Goal: Information Seeking & Learning: Compare options

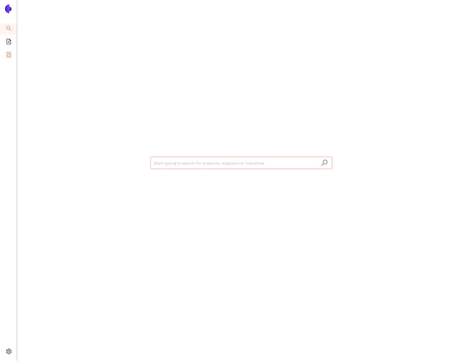
click at [7, 53] on icon "container" at bounding box center [9, 55] width 4 height 6
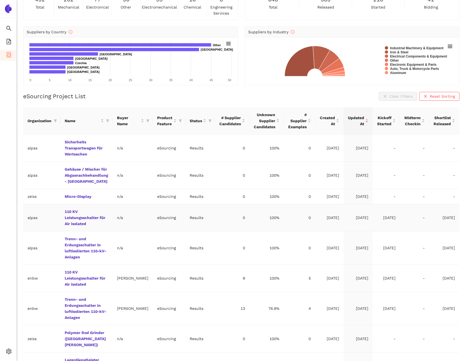
scroll to position [79, 0]
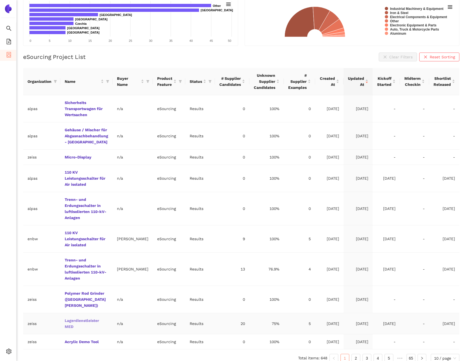
click at [0, 0] on link "Lagerdienstleister MED" at bounding box center [0, 0] width 0 height 0
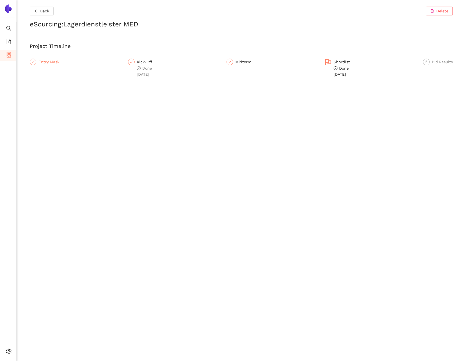
click at [53, 63] on div "Entry Mask" at bounding box center [51, 62] width 24 height 7
click at [40, 311] on span "Internal Area" at bounding box center [40, 312] width 25 height 4
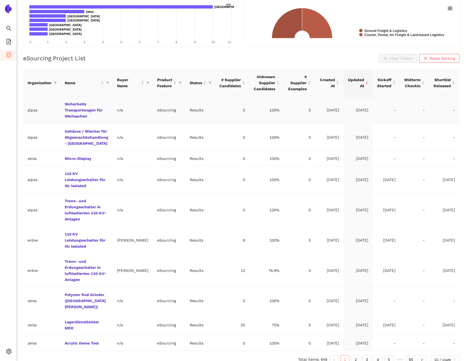
scroll to position [79, 0]
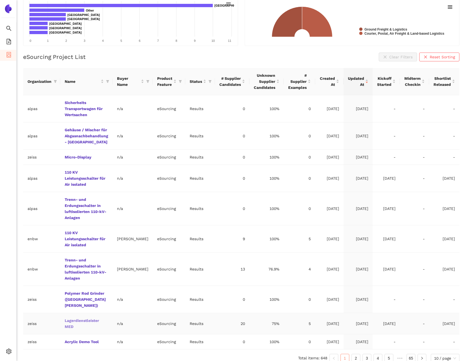
click at [0, 0] on link "Lagerdienstleister MED" at bounding box center [0, 0] width 0 height 0
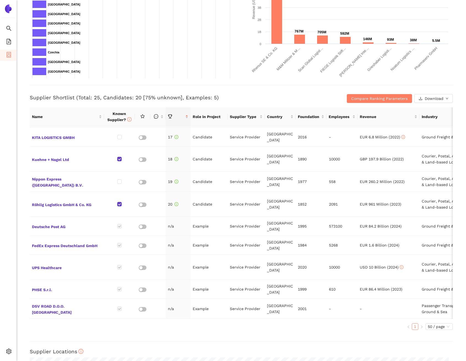
scroll to position [117, 0]
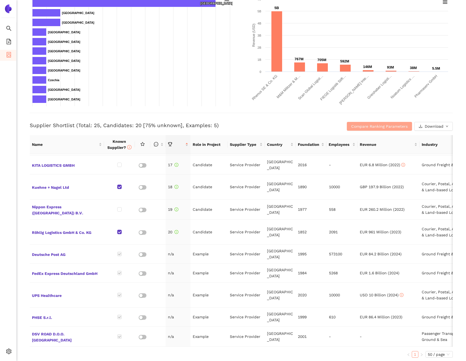
click at [360, 124] on span "Compare Ranking Parameters" at bounding box center [379, 126] width 56 height 6
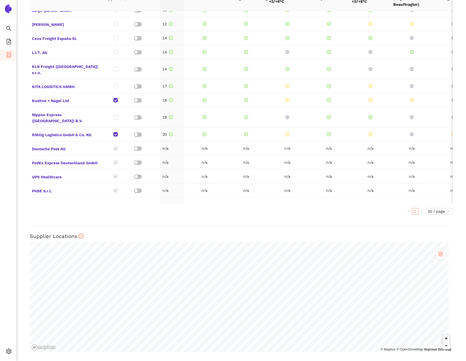
scroll to position [0, 0]
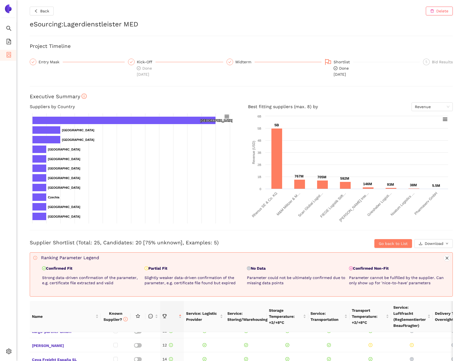
click at [277, 92] on div "Back Delete eSourcing : Lagerdienstleister MED Project Timeline Entry Mask Kick…" at bounding box center [242, 180] width 450 height 361
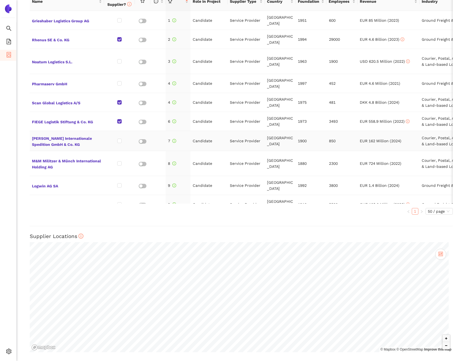
scroll to position [110, 0]
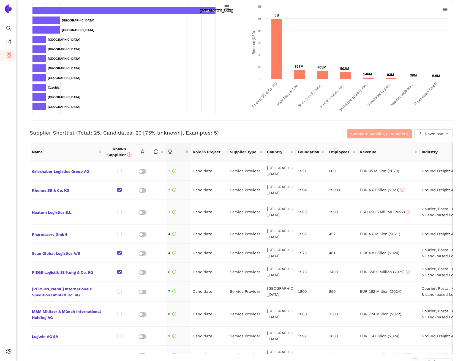
click at [380, 134] on span "Compare Ranking Parameters" at bounding box center [379, 134] width 56 height 6
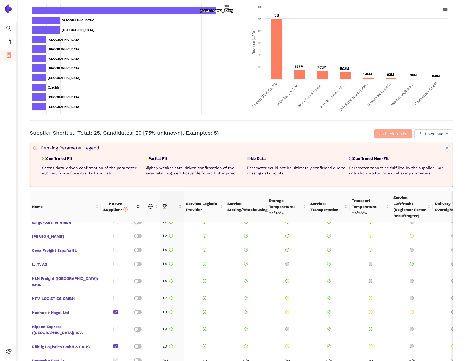
scroll to position [181, 0]
click at [274, 136] on h3 "Supplier Shortlist (Total: 25, Candidates: 20 [75% unknown], Examples: 5)" at bounding box center [171, 132] width 282 height 7
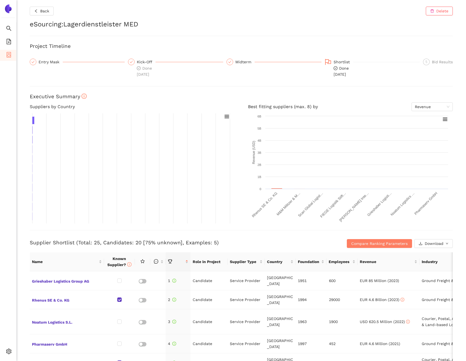
scroll to position [153, 0]
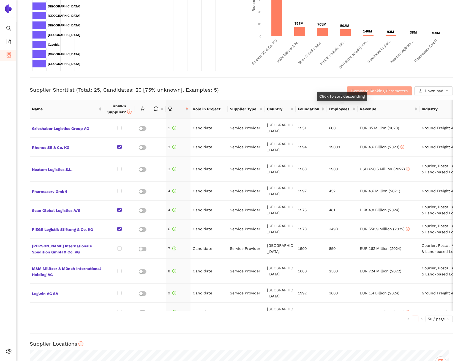
click at [365, 90] on span "Compare Ranking Parameters" at bounding box center [379, 91] width 56 height 6
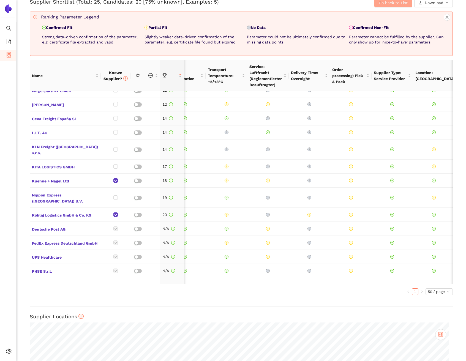
scroll to position [0, 131]
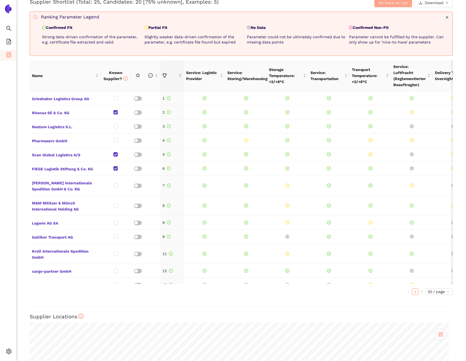
click at [391, 6] on button "Go back to List" at bounding box center [394, 2] width 38 height 9
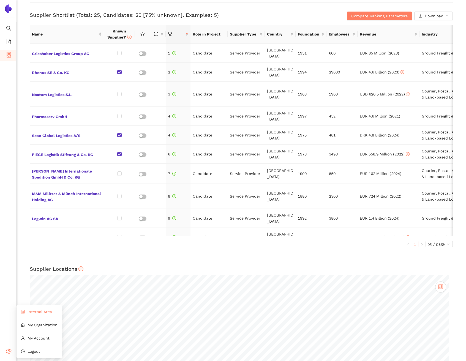
click at [37, 315] on li "Internal Area" at bounding box center [39, 312] width 45 height 11
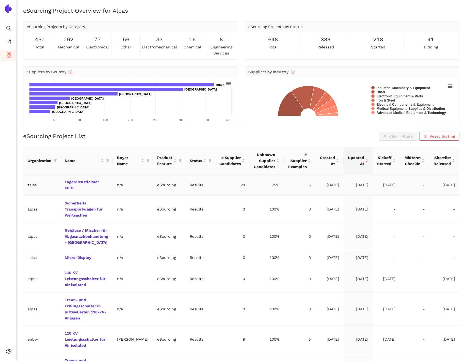
click at [77, 191] on td "Lagerdienstleister MED" at bounding box center [86, 185] width 52 height 21
click at [0, 0] on link "Lagerdienstleister MED" at bounding box center [0, 0] width 0 height 0
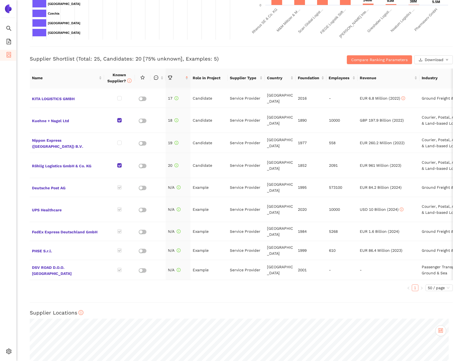
scroll to position [156, 0]
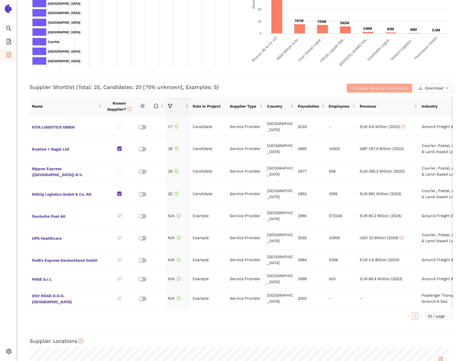
click at [358, 86] on span "Compare Ranking Parameters" at bounding box center [379, 88] width 56 height 6
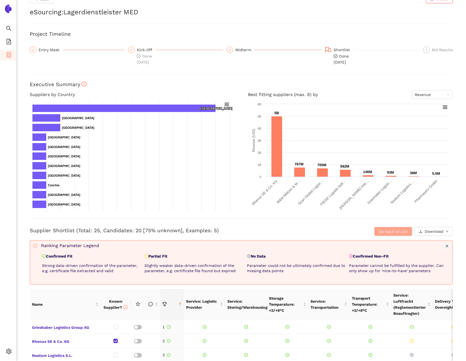
scroll to position [0, 0]
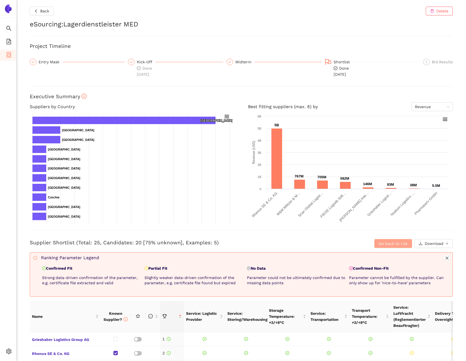
click at [384, 242] on span "Go back to List" at bounding box center [393, 244] width 29 height 6
